Goal: Task Accomplishment & Management: Complete application form

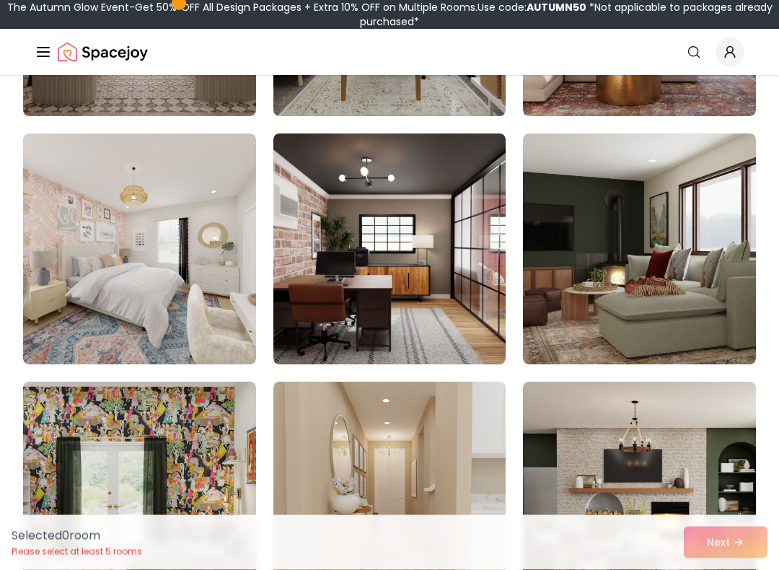
scroll to position [2066, 0]
click at [166, 290] on img at bounding box center [139, 248] width 233 height 231
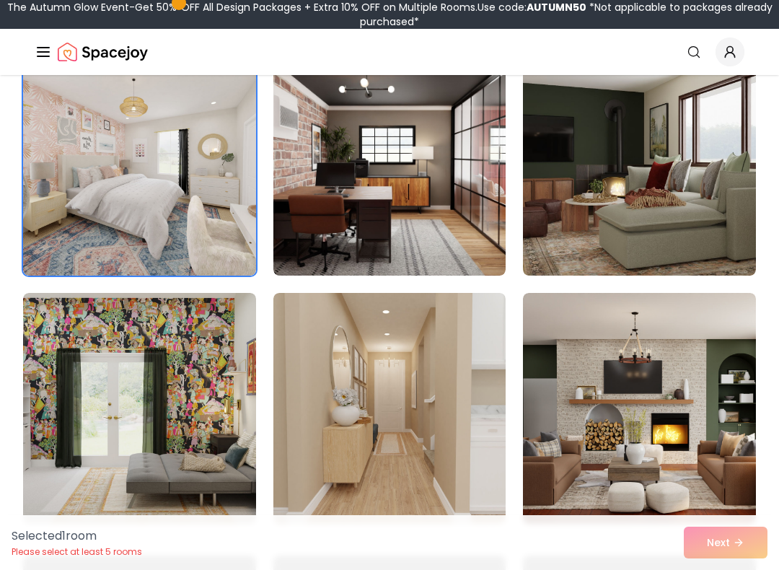
scroll to position [2158, 0]
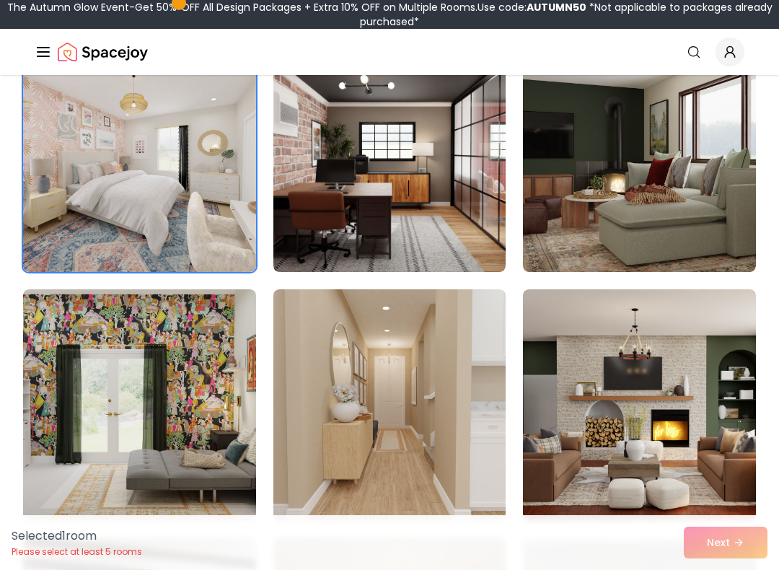
click at [724, 185] on img at bounding box center [639, 156] width 233 height 231
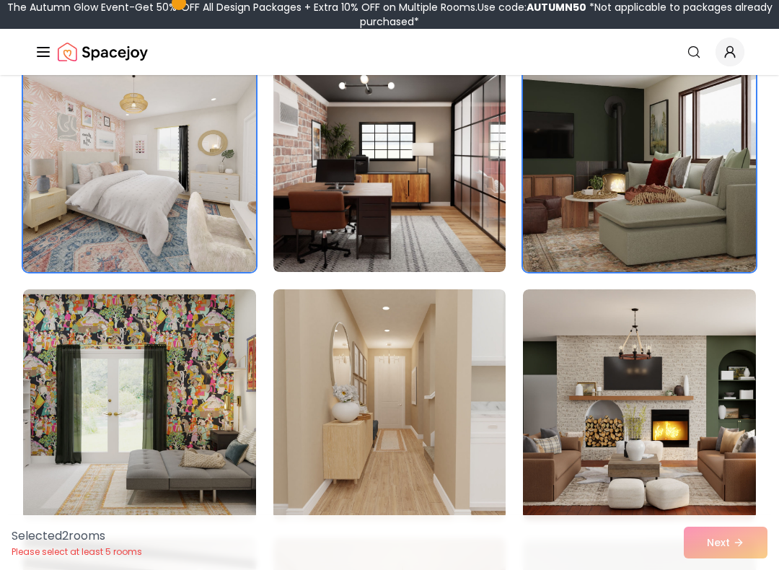
click at [728, 454] on div "Selected 2 room s Please select at least 5 rooms Next" at bounding box center [389, 542] width 779 height 55
click at [222, 238] on img at bounding box center [139, 156] width 233 height 231
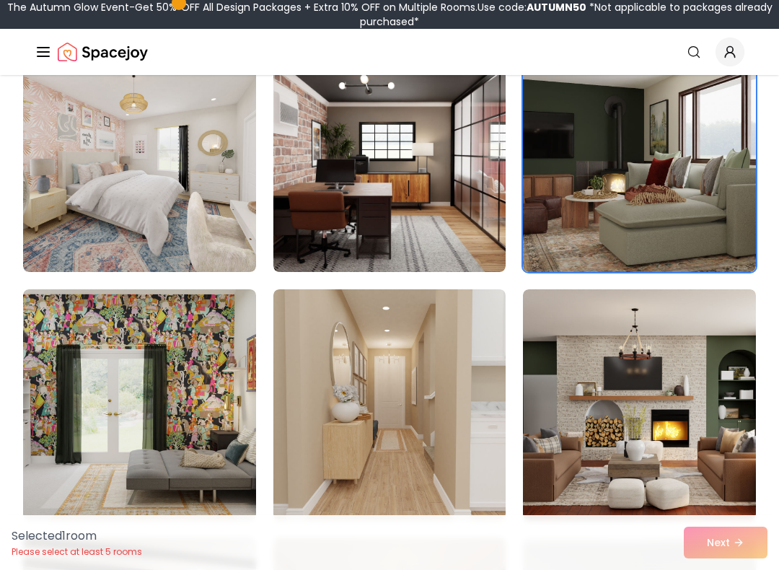
click at [208, 224] on img at bounding box center [139, 156] width 233 height 231
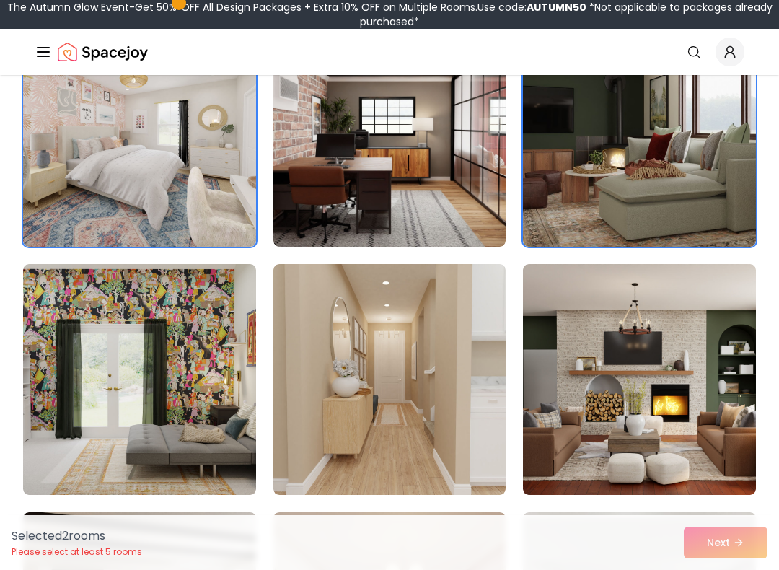
scroll to position [2185, 0]
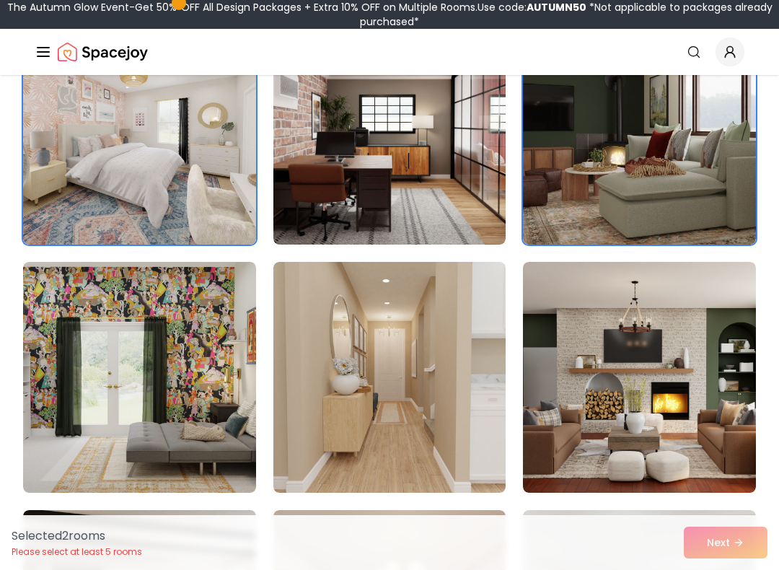
click at [351, 415] on img at bounding box center [389, 377] width 233 height 231
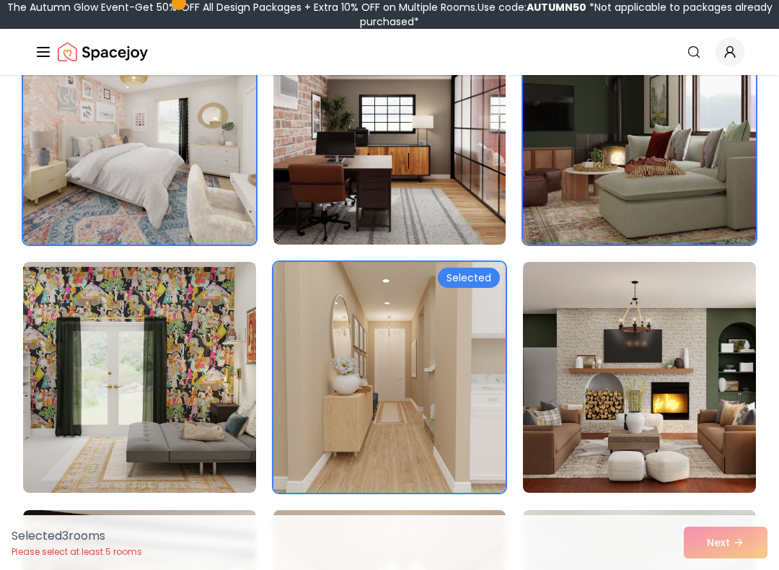
click at [597, 348] on img at bounding box center [639, 377] width 233 height 231
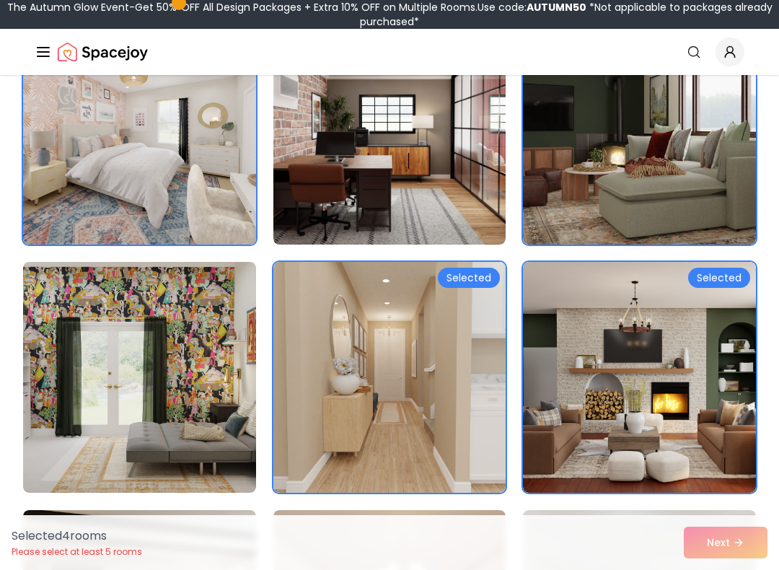
click at [468, 192] on img at bounding box center [389, 129] width 233 height 231
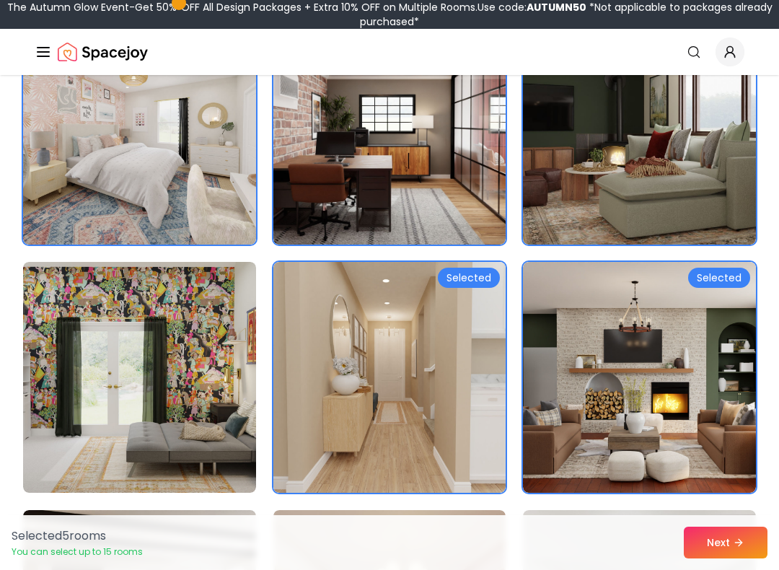
click at [727, 454] on button "Next" at bounding box center [726, 543] width 84 height 32
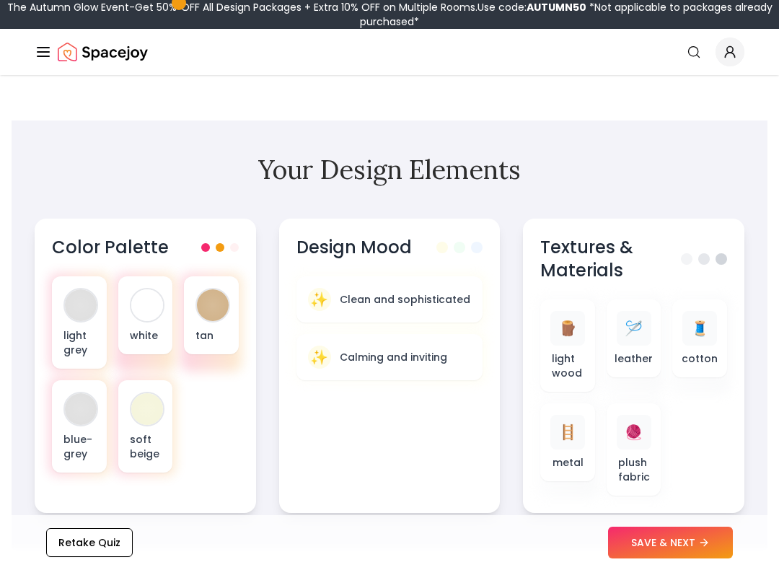
scroll to position [478, 0]
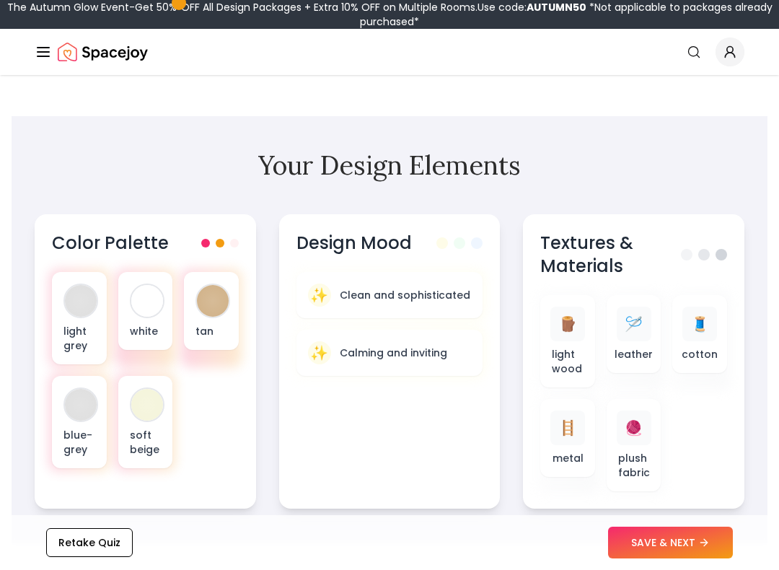
click at [667, 454] on button "SAVE & NEXT" at bounding box center [670, 543] width 125 height 32
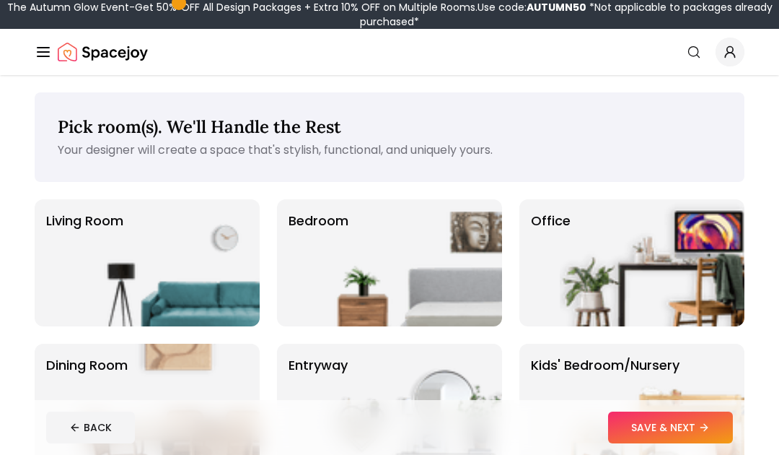
click at [460, 291] on img at bounding box center [409, 262] width 185 height 127
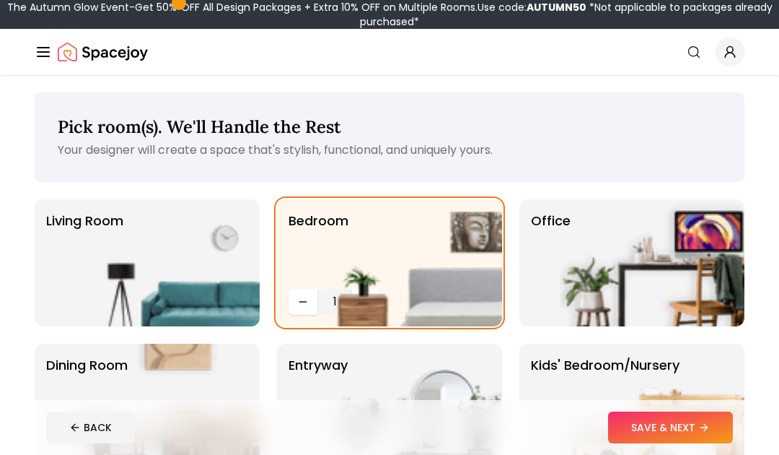
click at [690, 437] on button "SAVE & NEXT" at bounding box center [670, 427] width 125 height 32
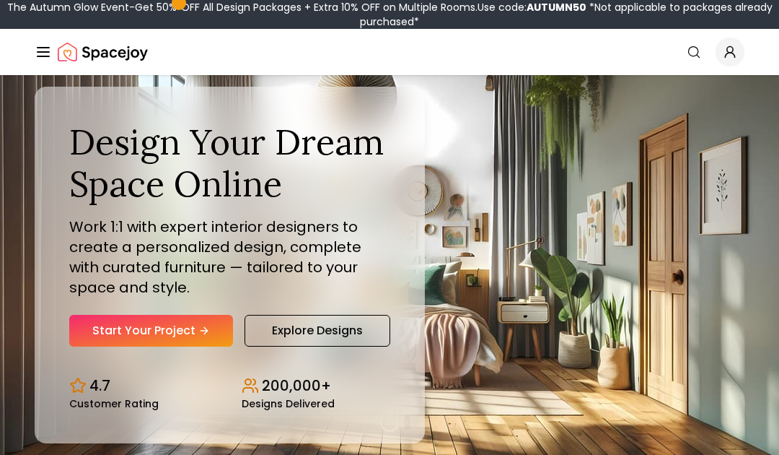
click at [361, 354] on div "Design Your Dream Space Online Work 1:1 with expert interior designers to creat…" at bounding box center [230, 265] width 390 height 356
click at [361, 353] on div "Design Your Dream Space Online Work 1:1 with expert interior designers to creat…" at bounding box center [230, 265] width 390 height 356
click at [349, 336] on link "Explore Designs" at bounding box center [318, 331] width 146 height 32
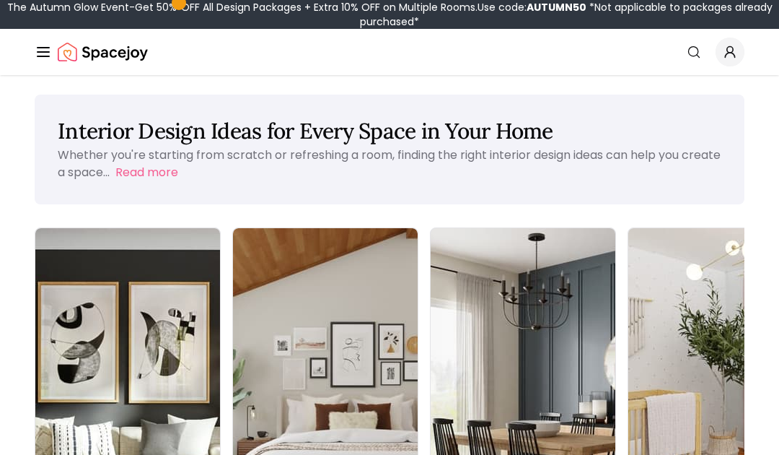
scroll to position [3, 0]
